Goal: Information Seeking & Learning: Learn about a topic

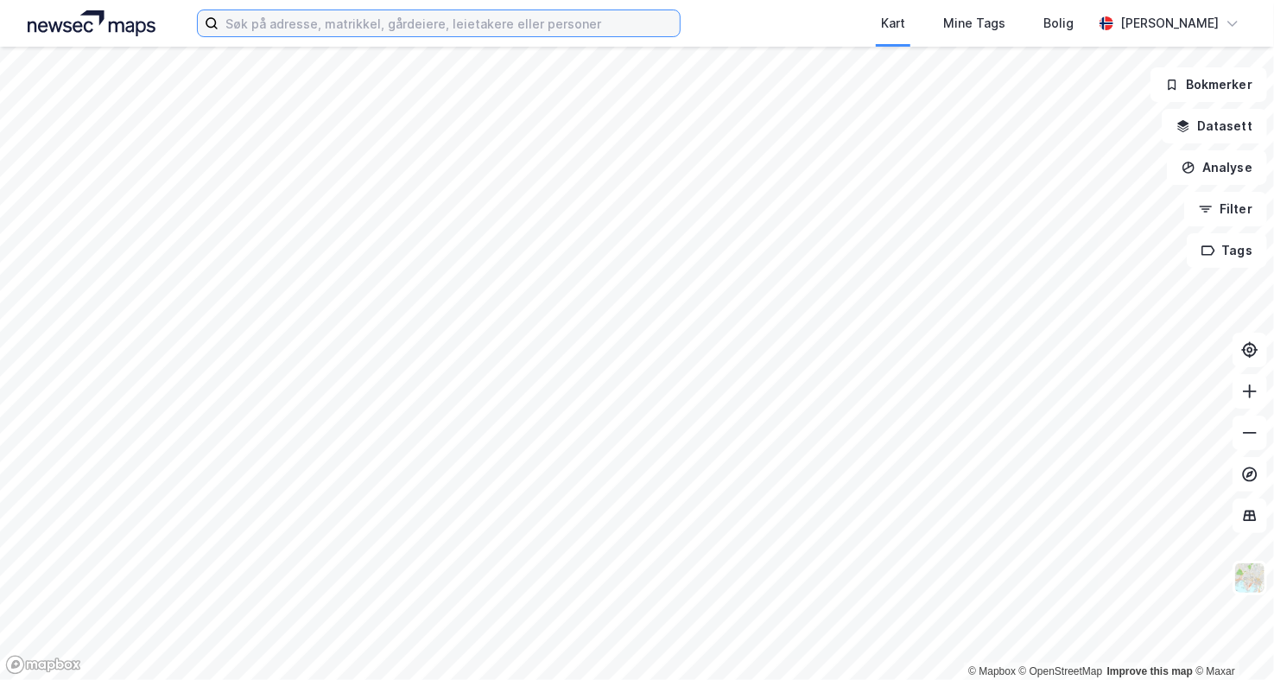
click at [485, 25] on input at bounding box center [449, 23] width 461 height 26
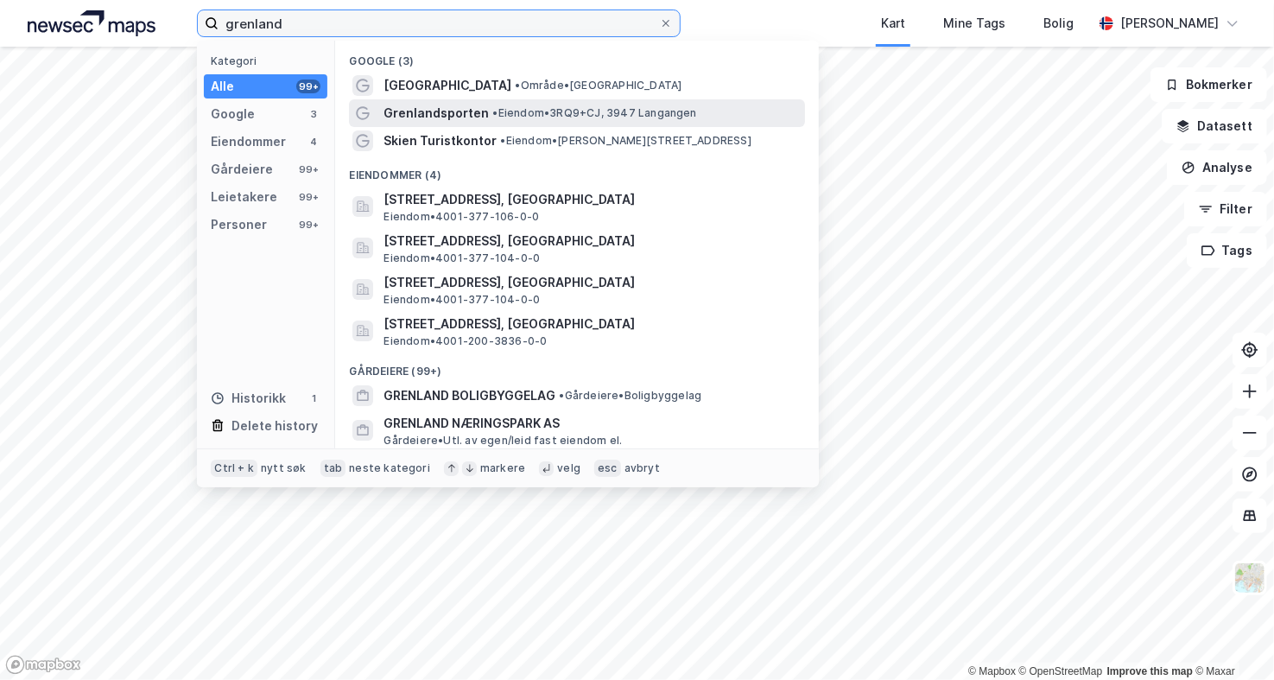
type input "grenland"
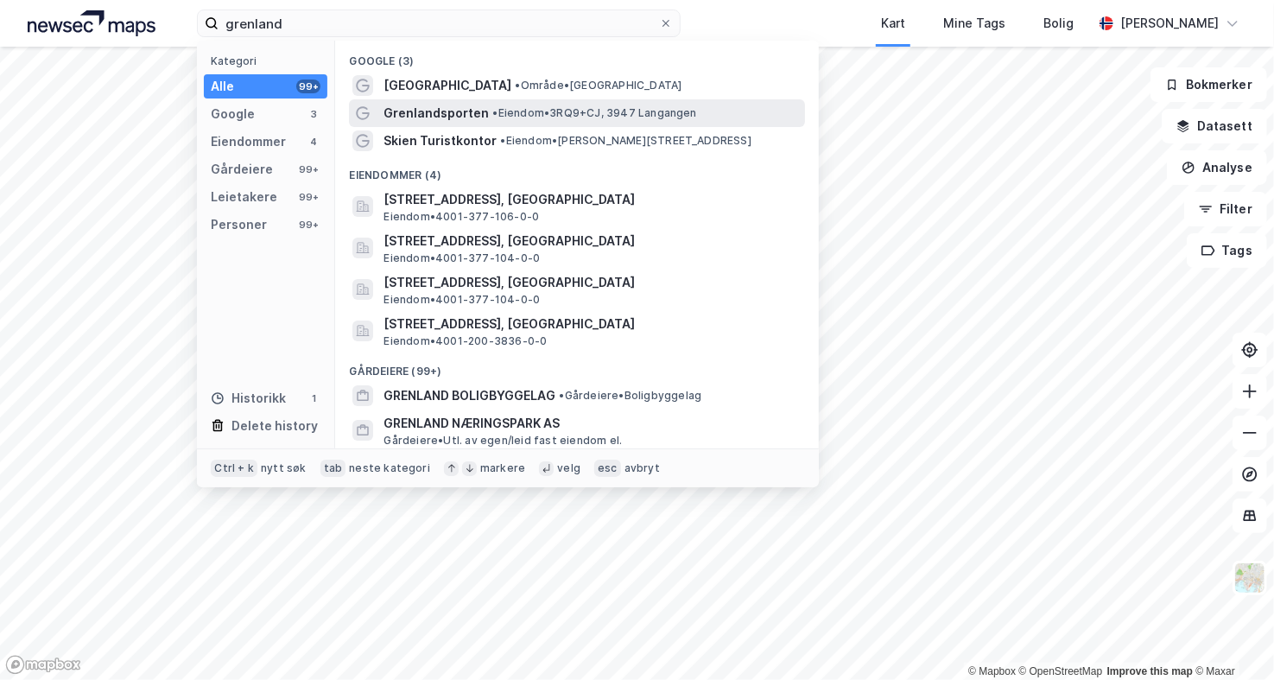
click at [511, 111] on span "• Eiendom • 3RQ9+CJ, 3947 Langangen" at bounding box center [594, 113] width 204 height 14
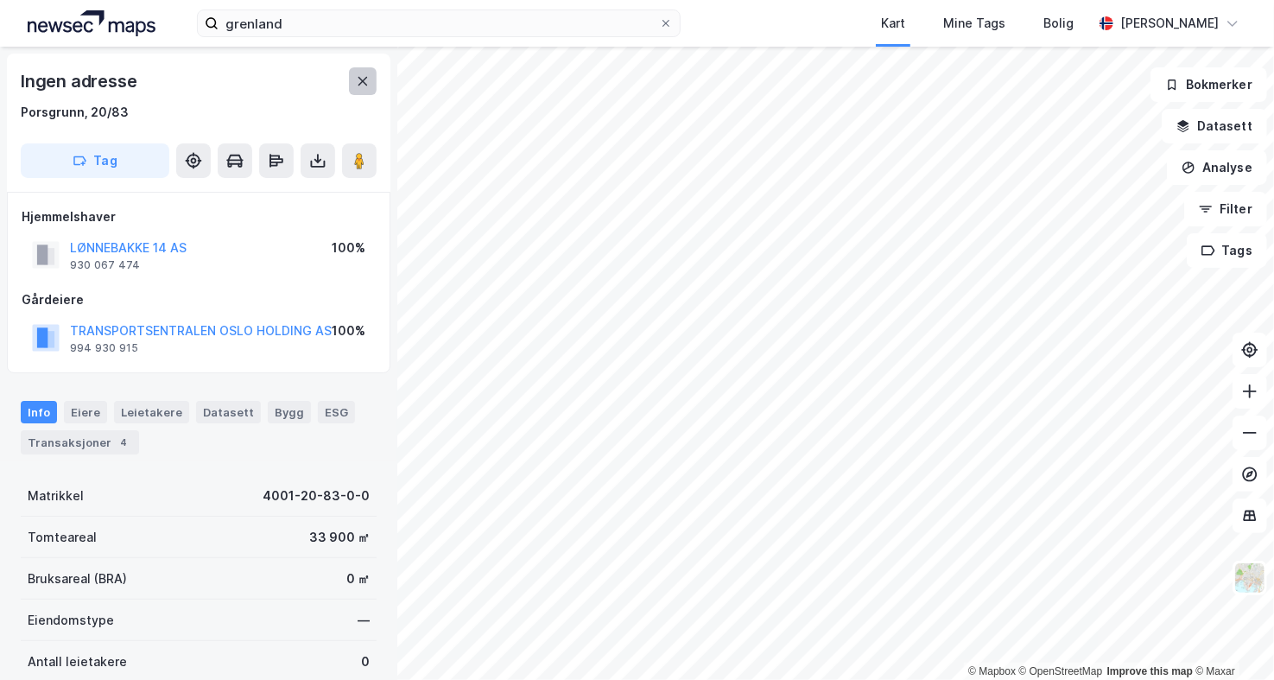
click at [368, 87] on icon at bounding box center [363, 81] width 14 height 14
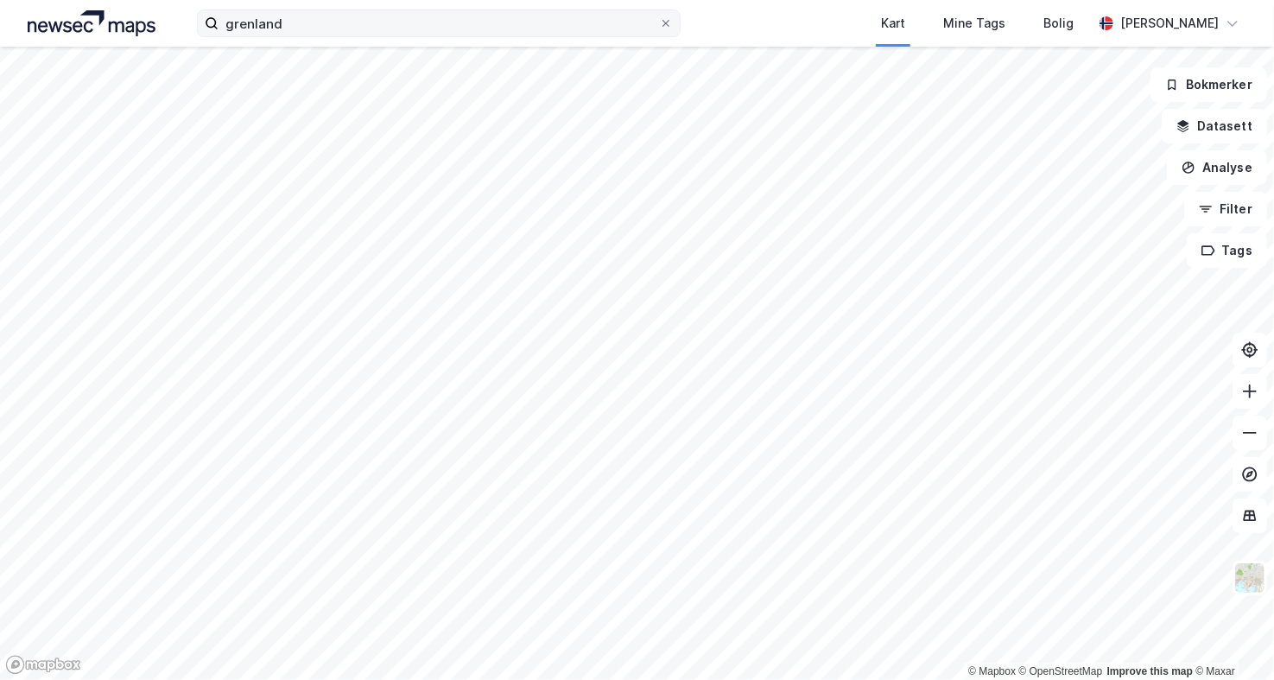
click at [665, 30] on label "grenland" at bounding box center [439, 24] width 484 height 28
click at [659, 30] on input "grenland" at bounding box center [439, 23] width 441 height 26
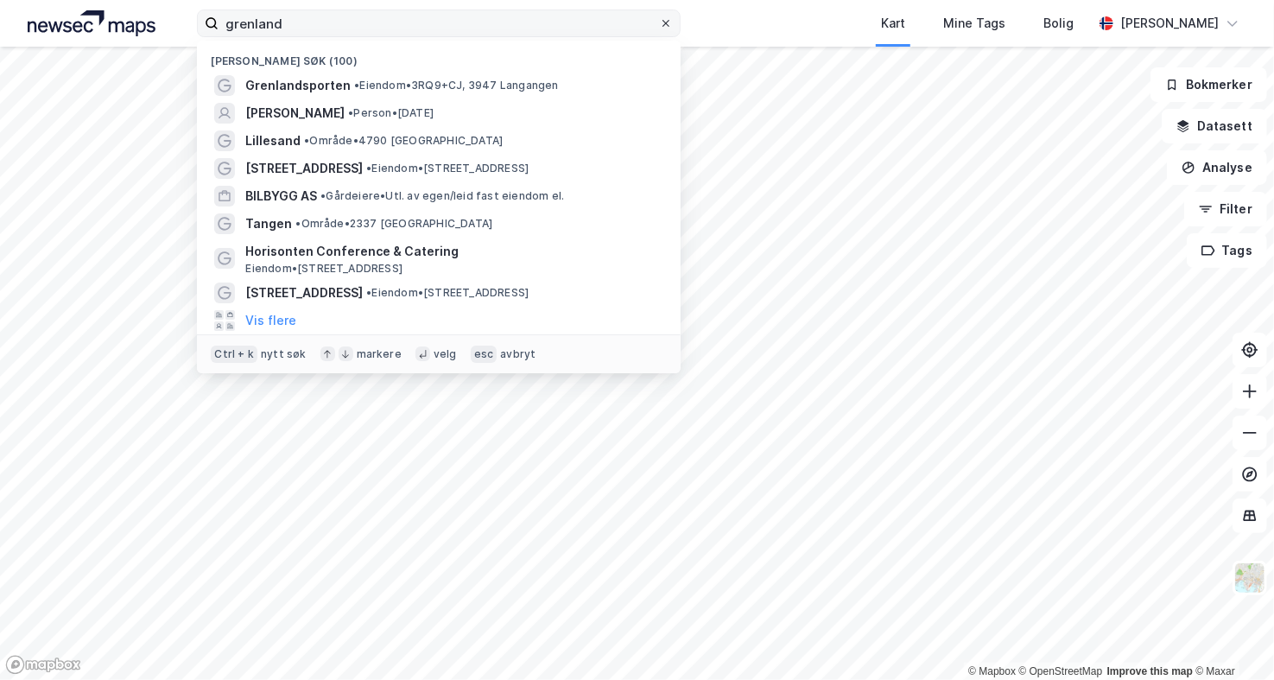
click at [665, 25] on icon at bounding box center [666, 23] width 10 height 10
click at [659, 25] on input "grenland" at bounding box center [439, 23] width 441 height 26
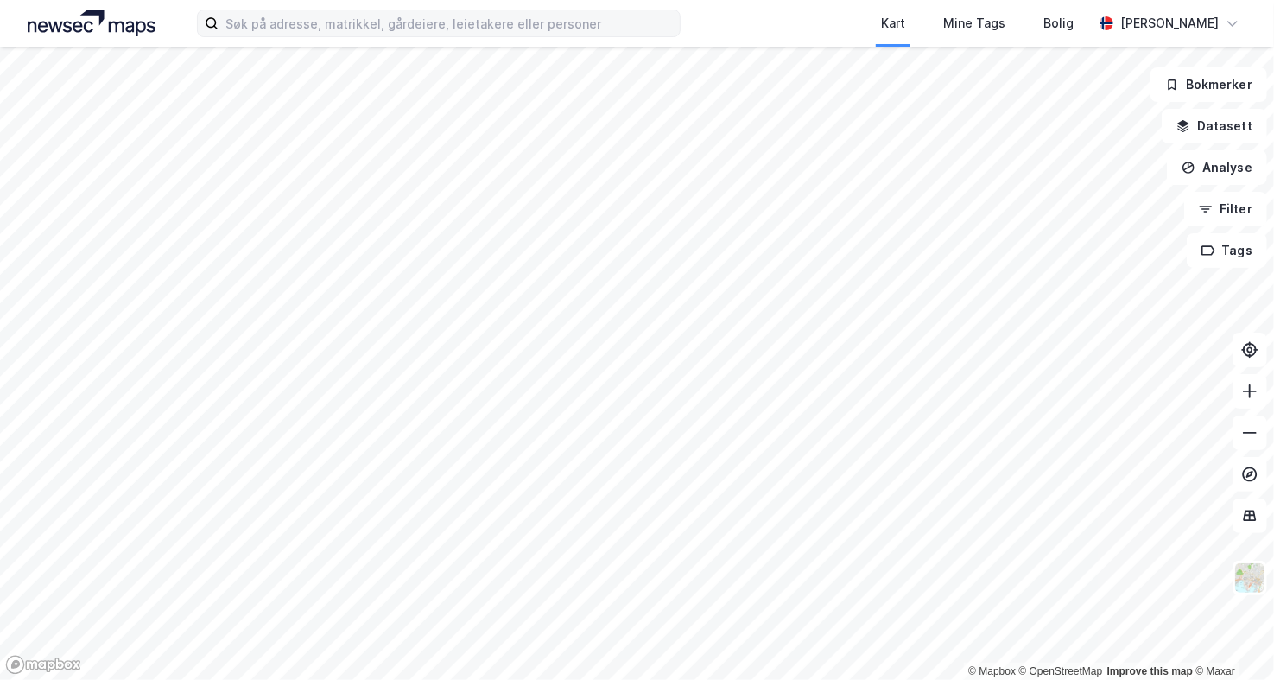
click at [743, 19] on div "Kart Mine Tags Bolig [PERSON_NAME]" at bounding box center [637, 23] width 1274 height 47
